Goal: Information Seeking & Learning: Learn about a topic

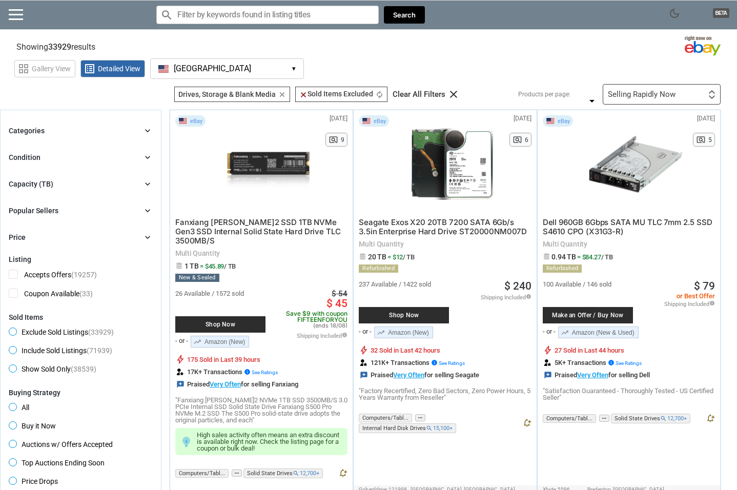
click at [14, 2] on div "dark_mode BETA search Filter by keyword search clear Search" at bounding box center [368, 15] width 737 height 30
click at [16, 13] on link at bounding box center [16, 14] width 14 height 10
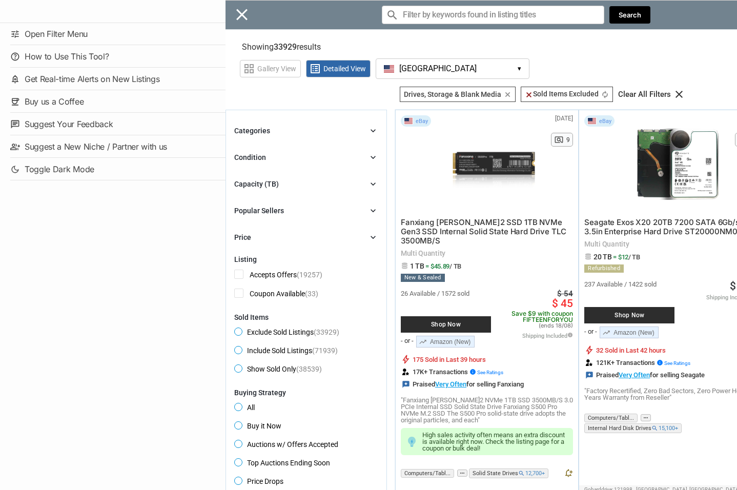
click at [313, 15] on div "Close menu" at bounding box center [594, 245] width 737 height 490
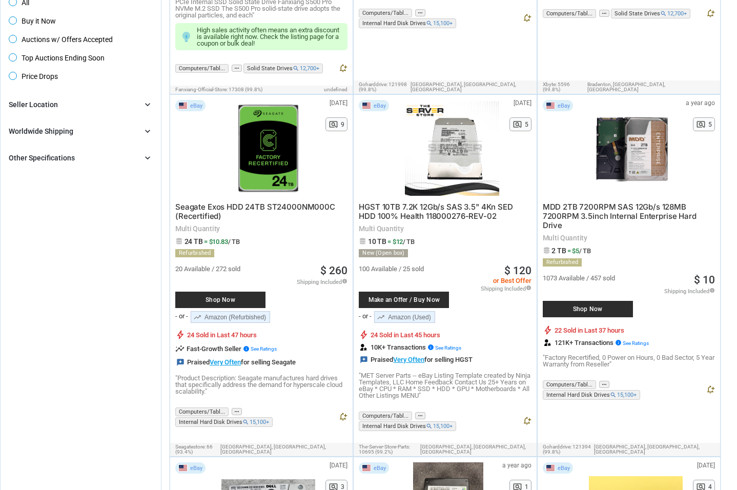
scroll to position [292, 0]
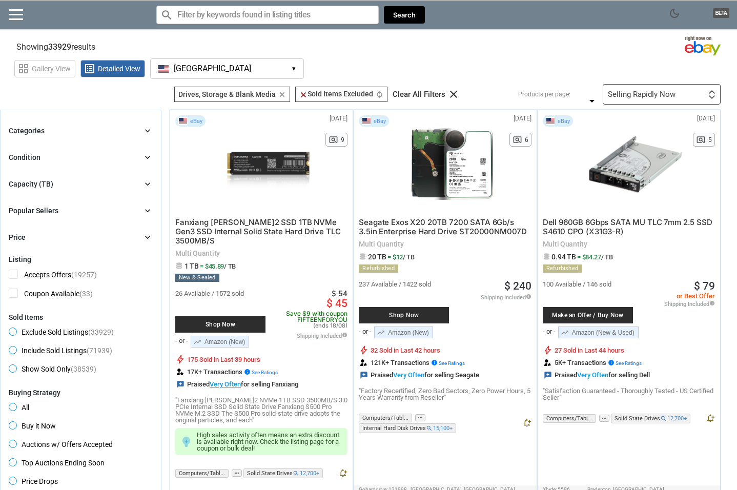
click at [198, 13] on input "Search for models" at bounding box center [267, 15] width 223 height 18
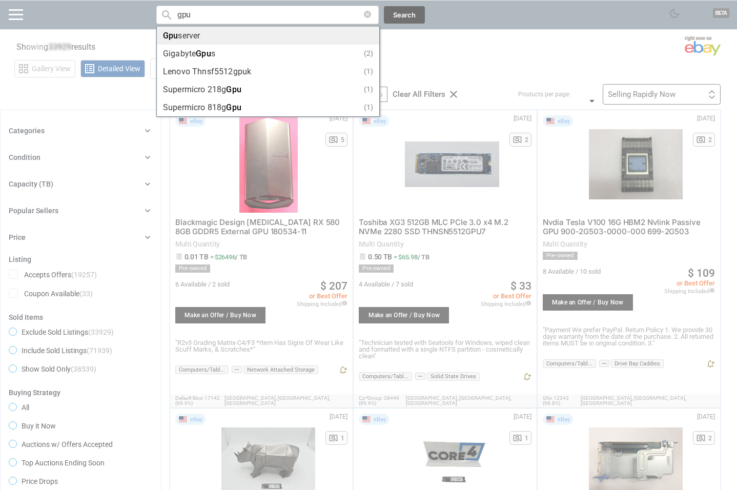
click at [239, 38] on div "Gpu server" at bounding box center [268, 36] width 210 height 8
type input "Gpu server"
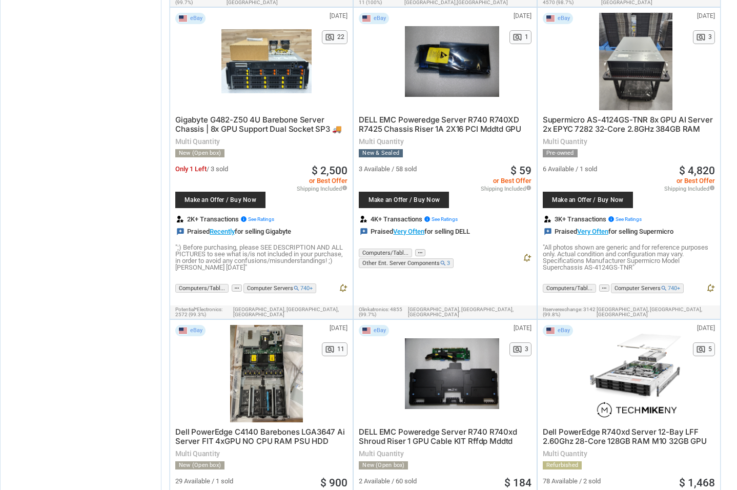
scroll to position [2630, 0]
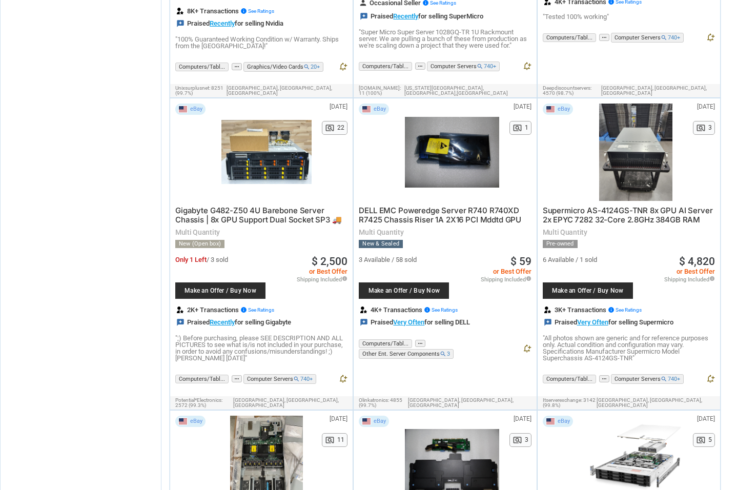
click at [268, 206] on span "Gigabyte G482-Z50 4U Barebone Server Chassis | 8x GPU Support Dual Socket SP3 🚚" at bounding box center [258, 215] width 167 height 19
